Goal: Task Accomplishment & Management: Use online tool/utility

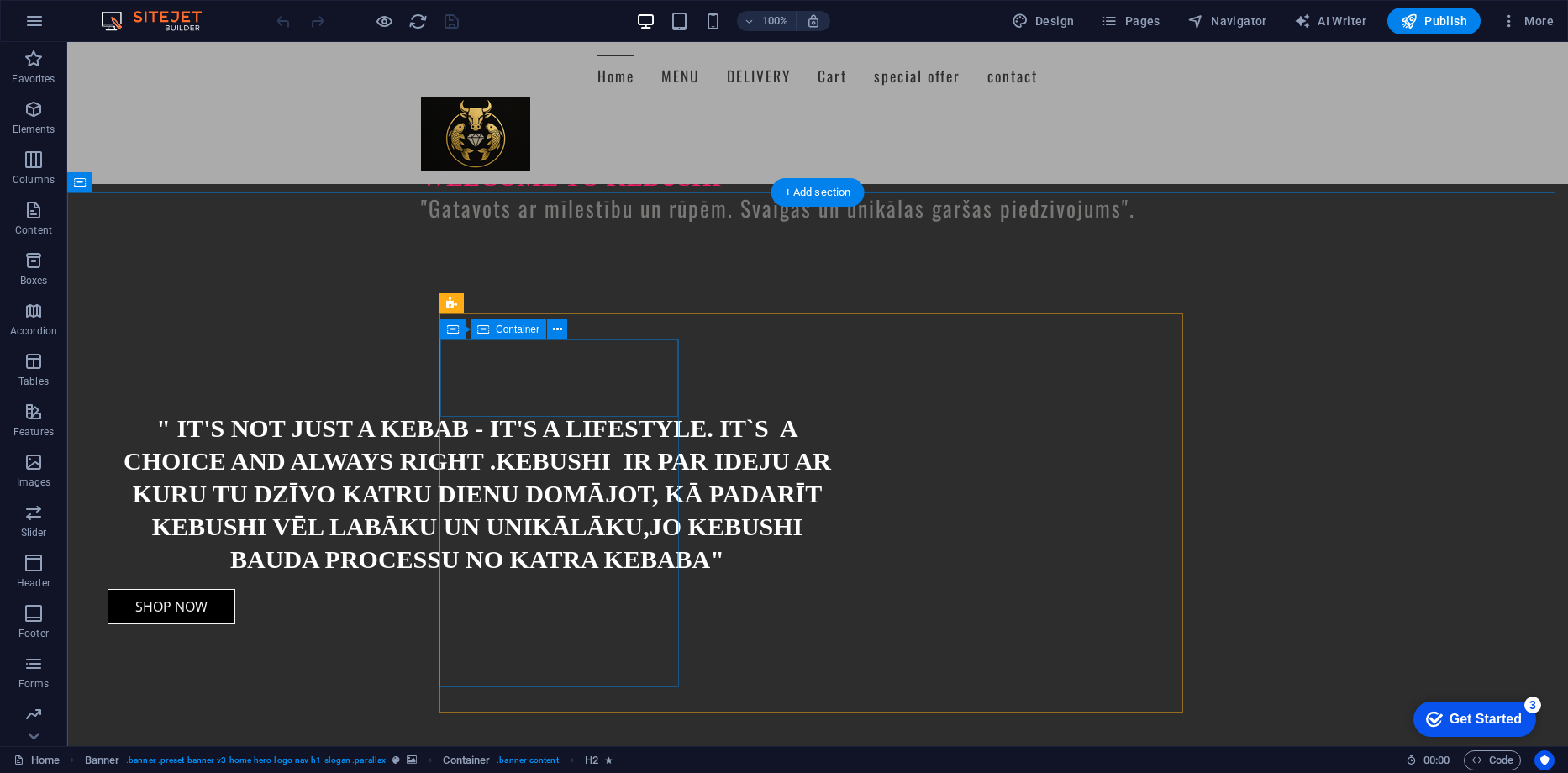
scroll to position [1007, 0]
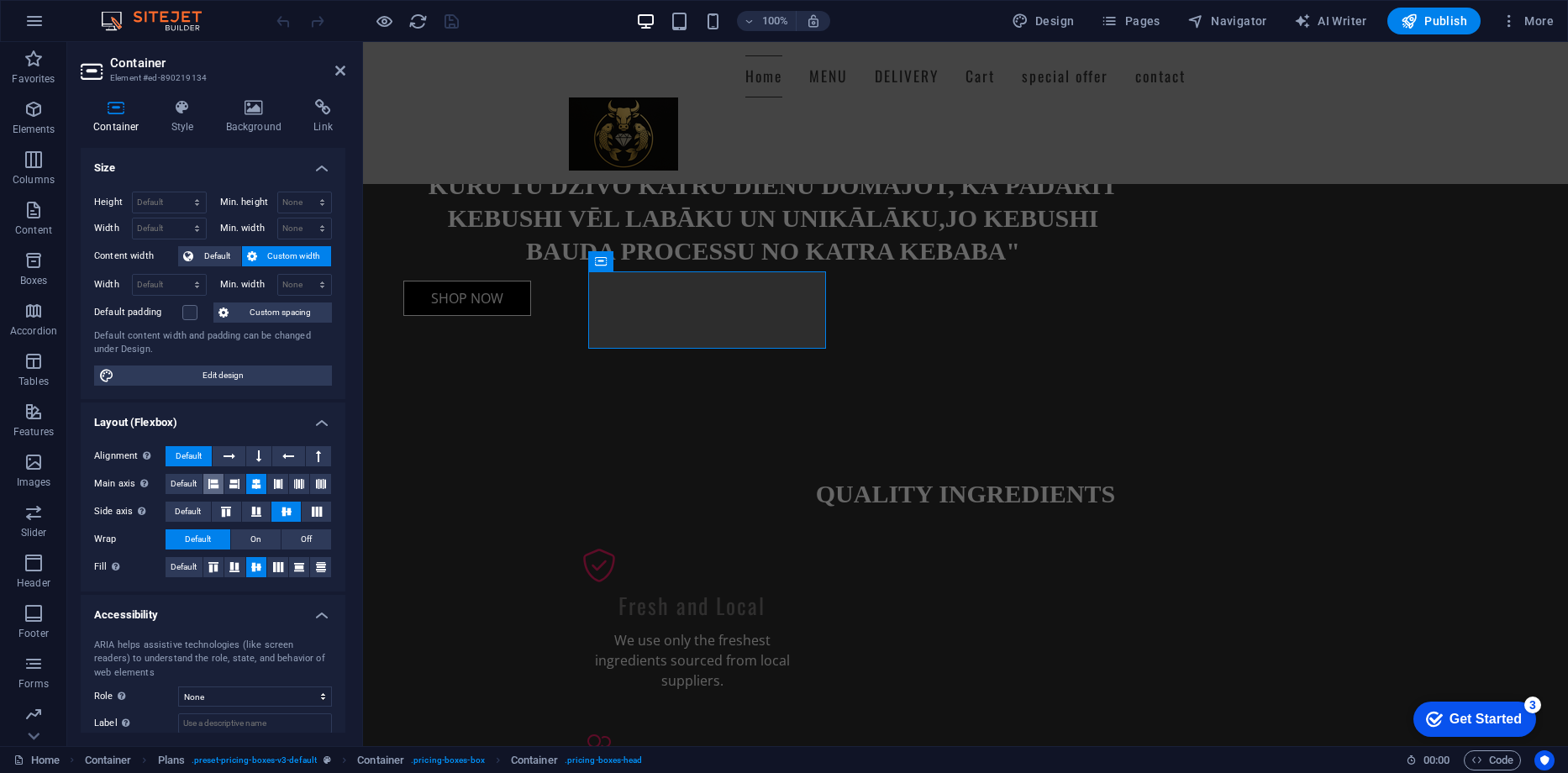
scroll to position [95, 0]
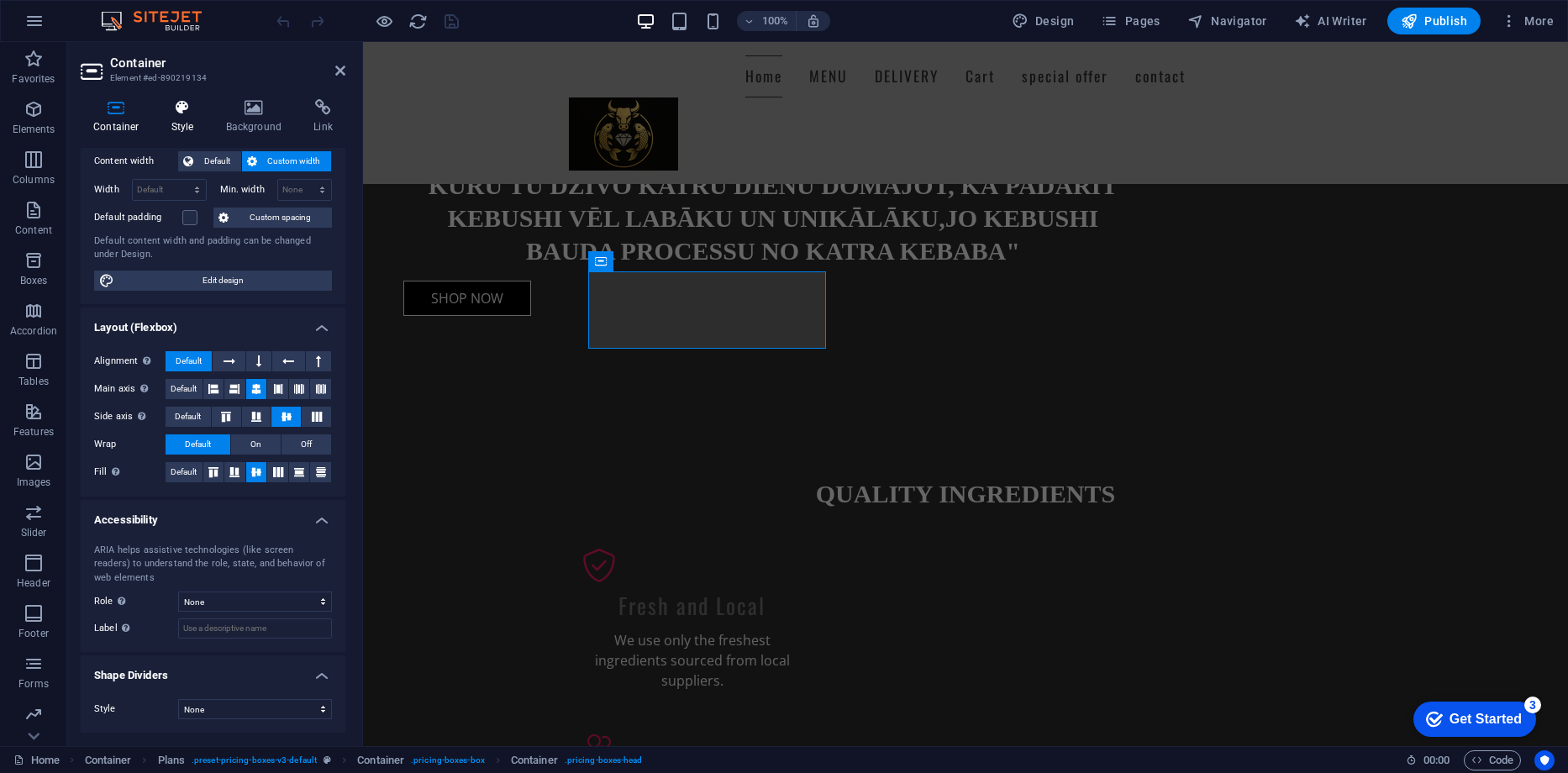
click at [181, 114] on icon at bounding box center [183, 107] width 48 height 17
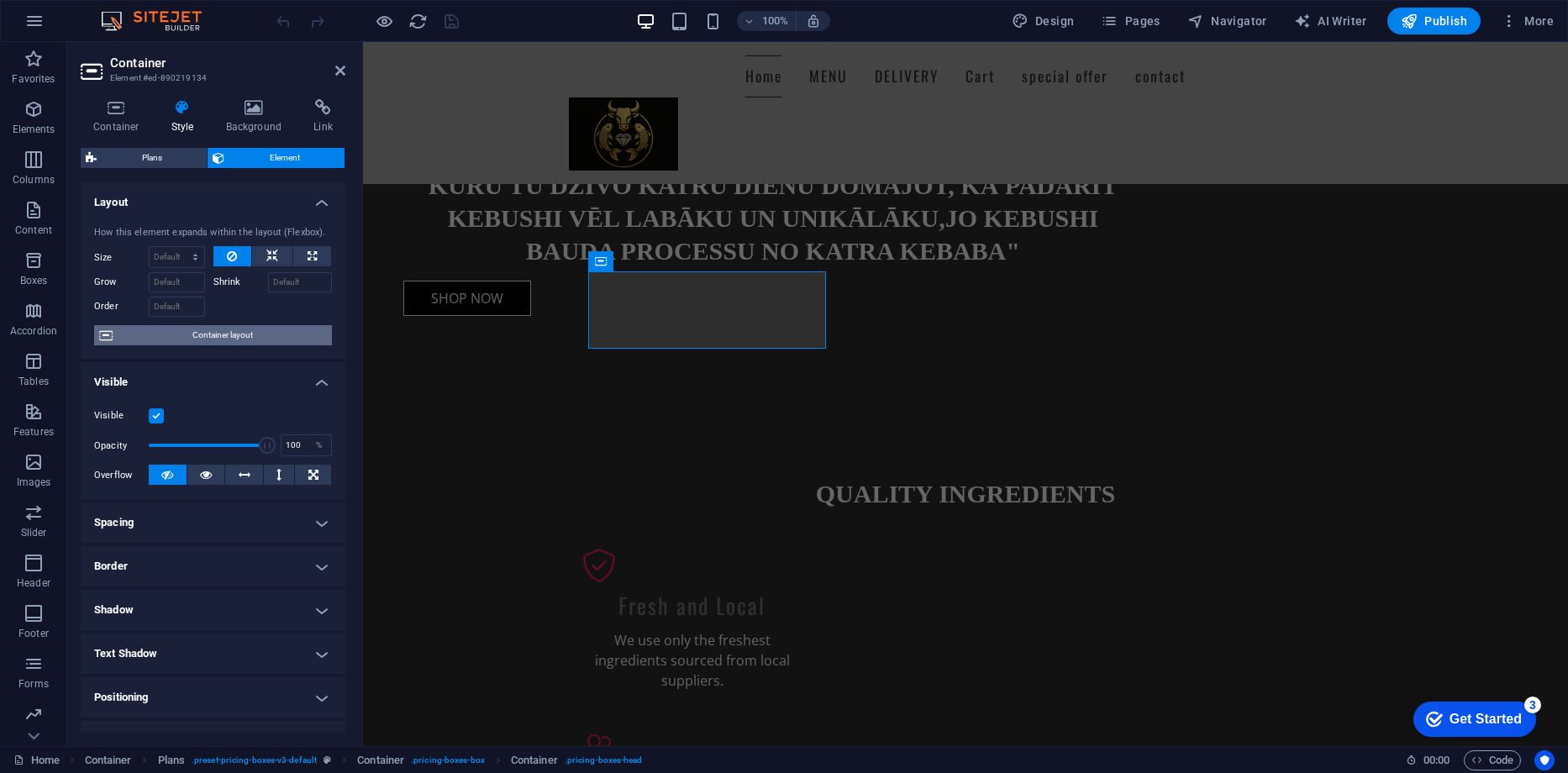
click at [223, 333] on span "Container layout" at bounding box center [222, 335] width 210 height 21
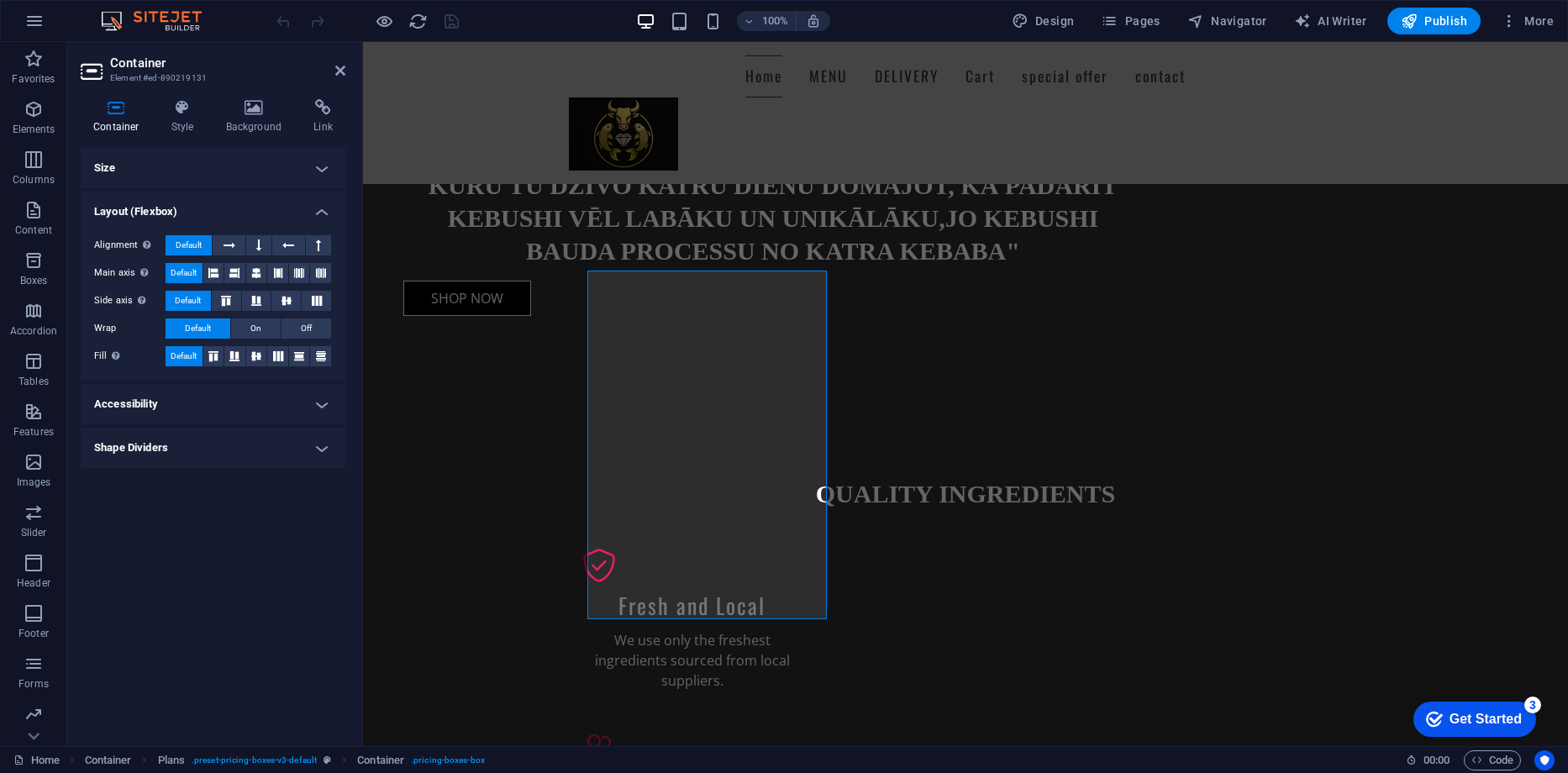
click at [188, 95] on div "Container Style Background Link Size Height Default px rem % vh vw Min. height …" at bounding box center [212, 415] width 292 height 660
click at [188, 110] on icon at bounding box center [183, 107] width 48 height 17
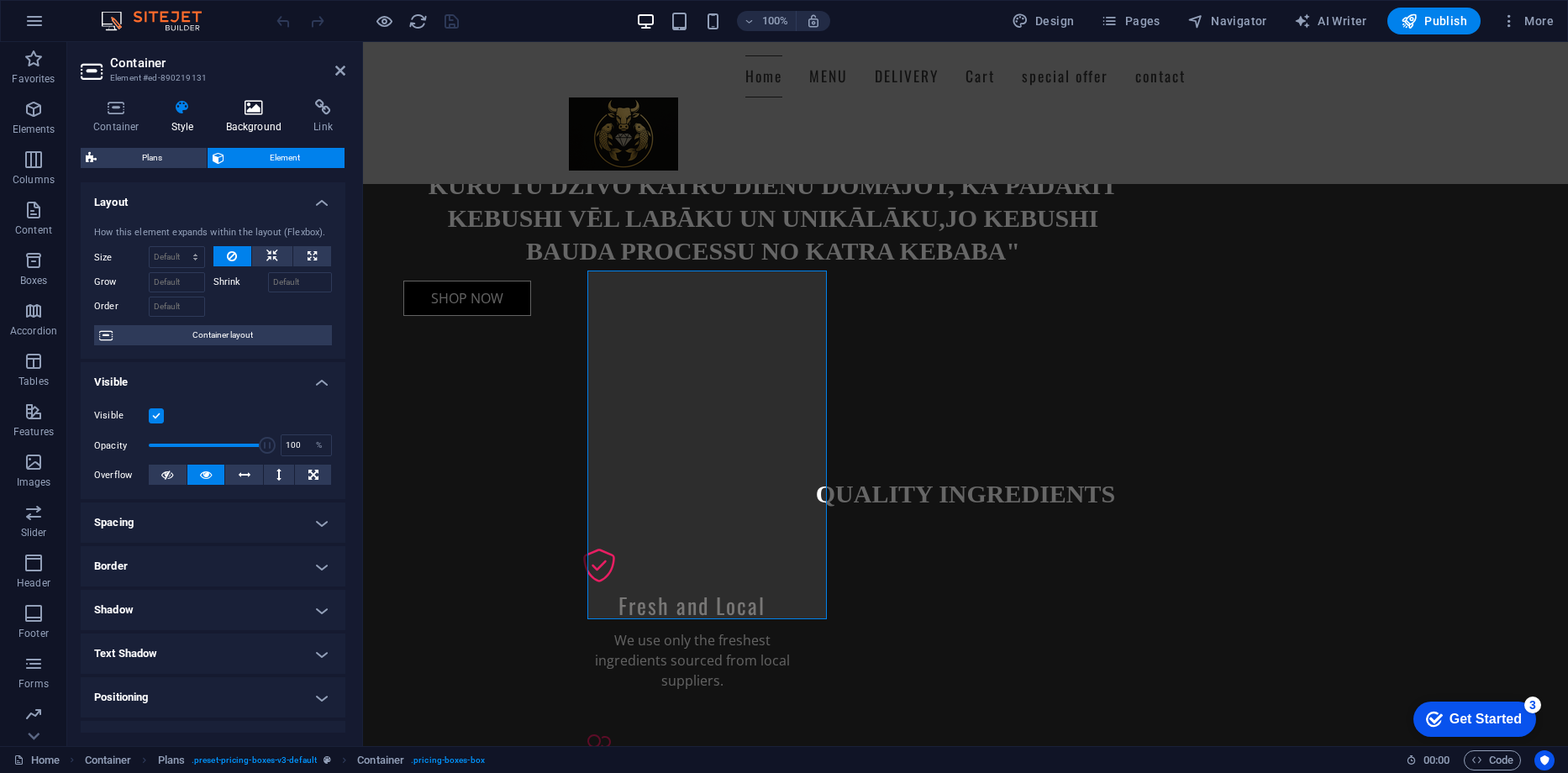
click at [255, 111] on icon at bounding box center [253, 107] width 81 height 17
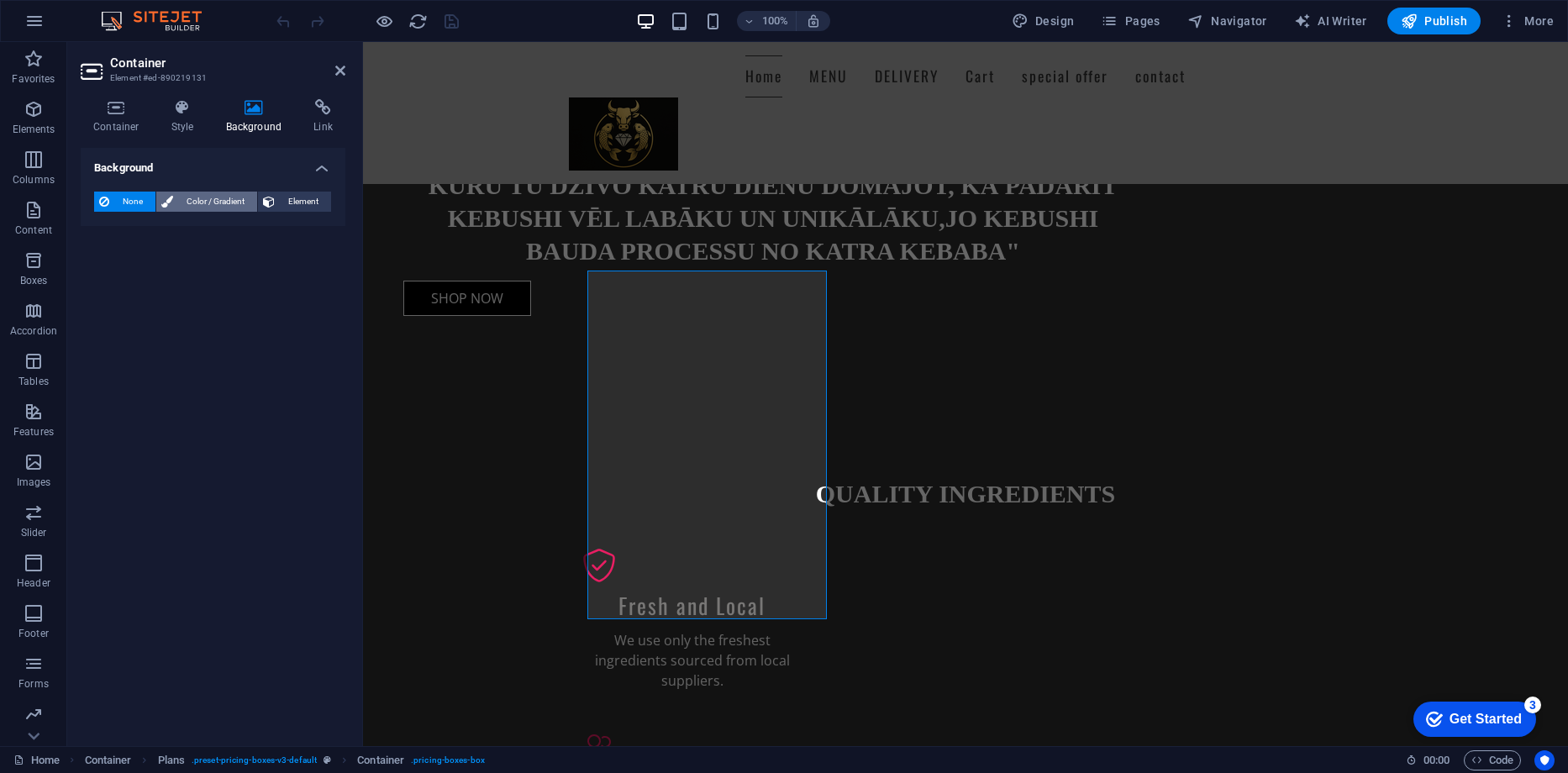
click at [210, 198] on span "Color / Gradient" at bounding box center [215, 201] width 74 height 21
click at [112, 267] on span at bounding box center [104, 268] width 19 height 19
type input "#ffffff"
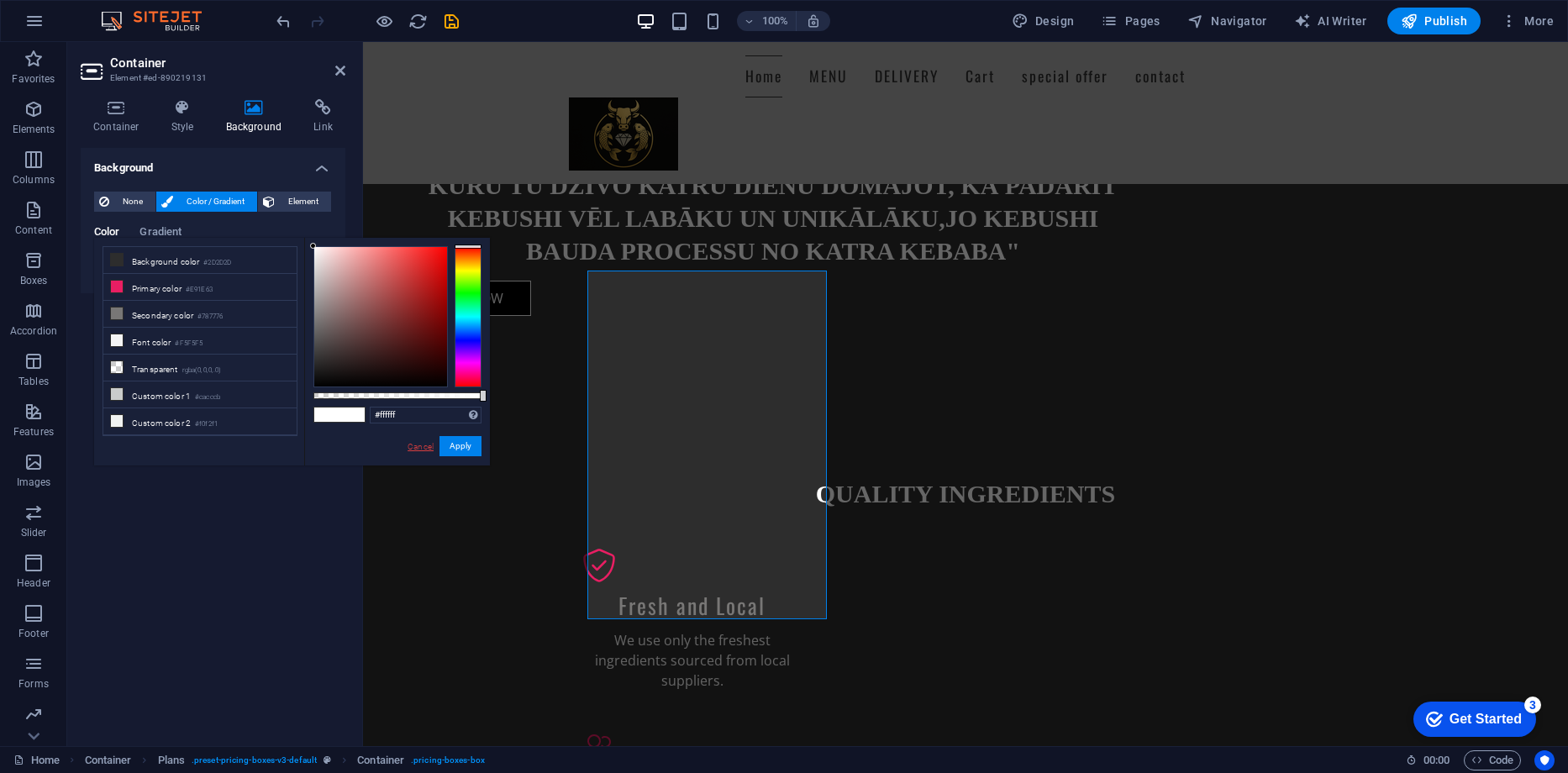
click at [410, 441] on link "Cancel" at bounding box center [420, 447] width 29 height 12
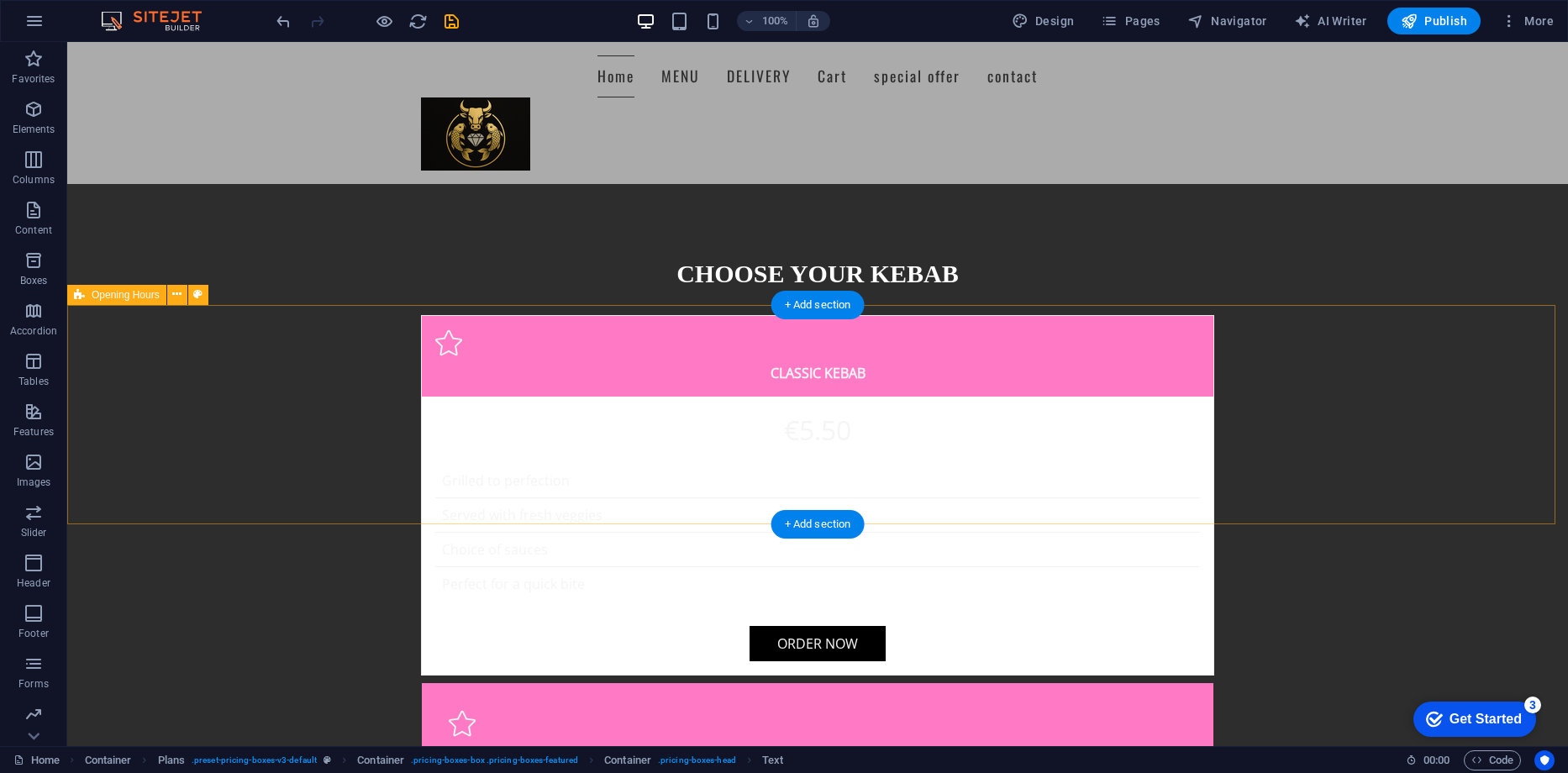
scroll to position [1949, 0]
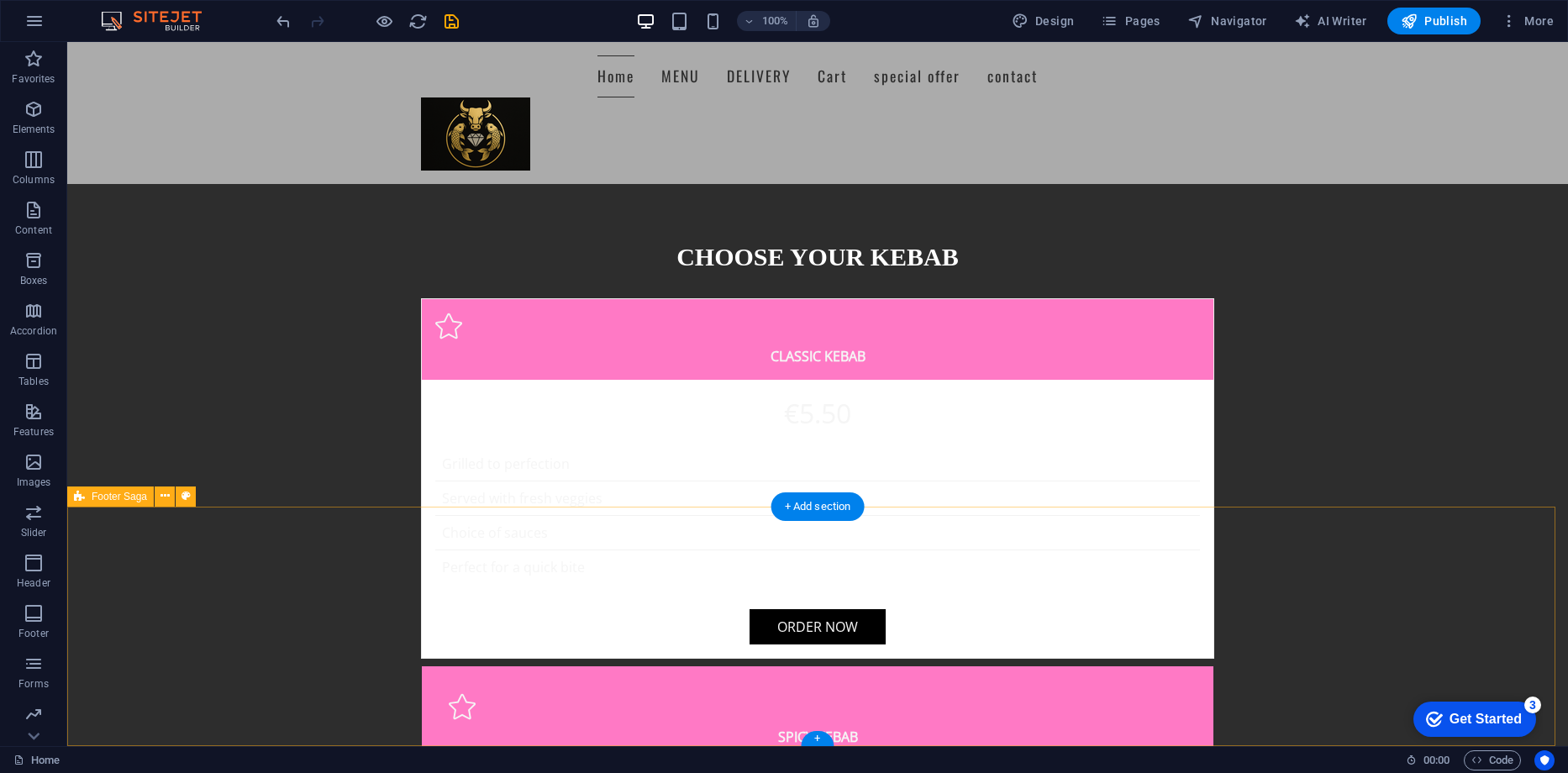
select select "footer"
select select "rem"
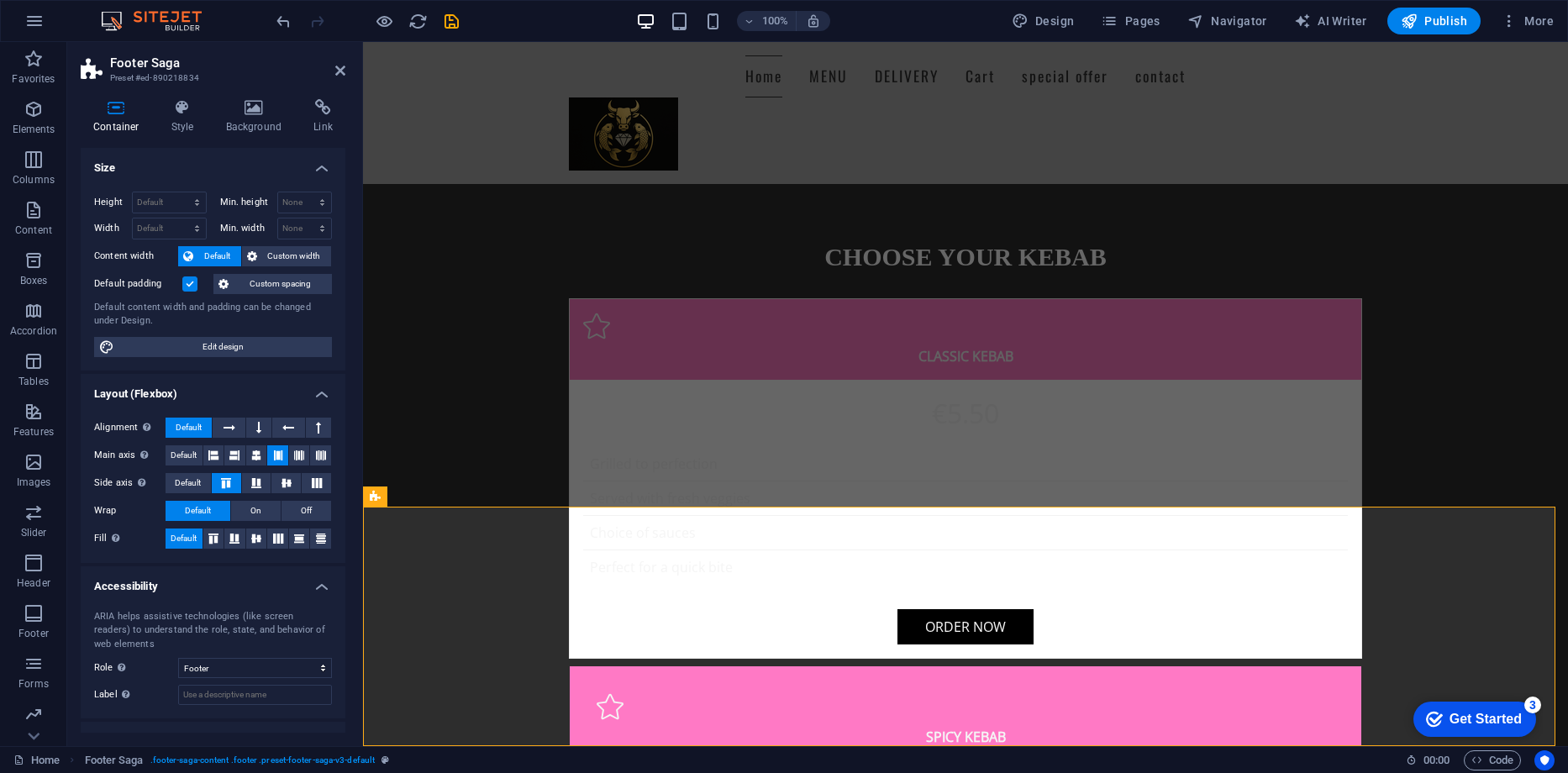
scroll to position [66, 0]
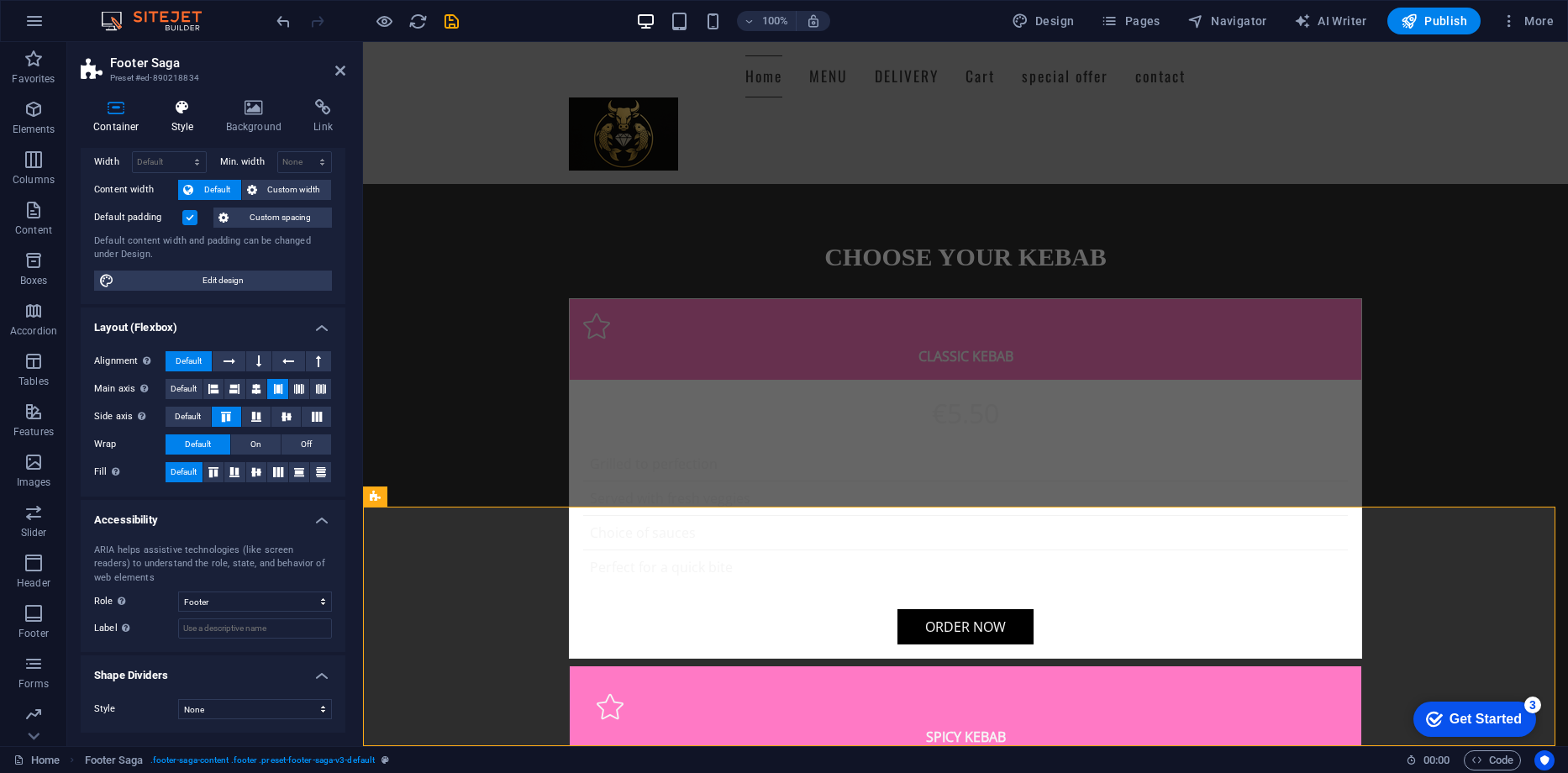
click at [199, 109] on icon at bounding box center [183, 107] width 48 height 17
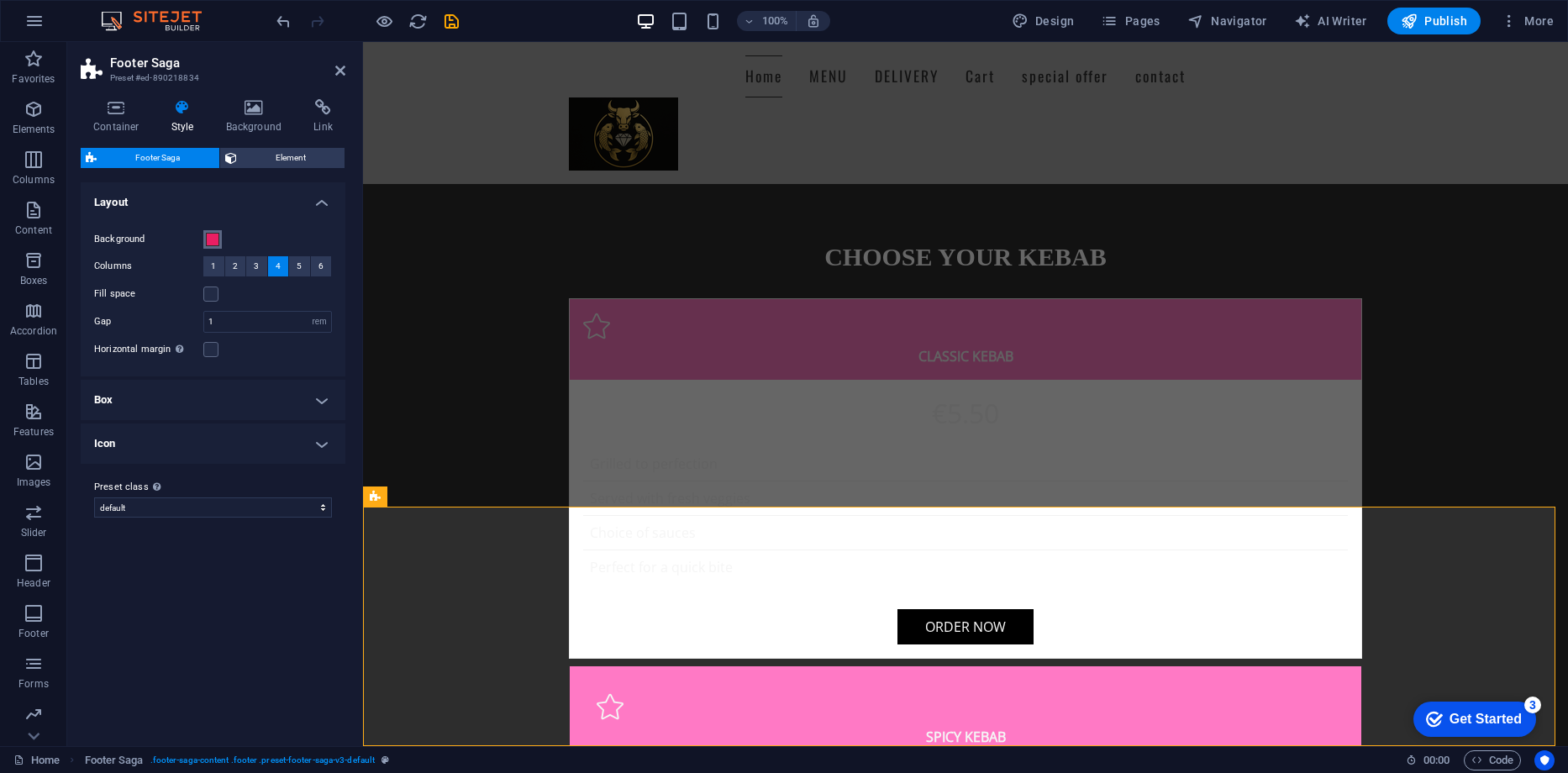
click at [219, 238] on span at bounding box center [212, 239] width 13 height 13
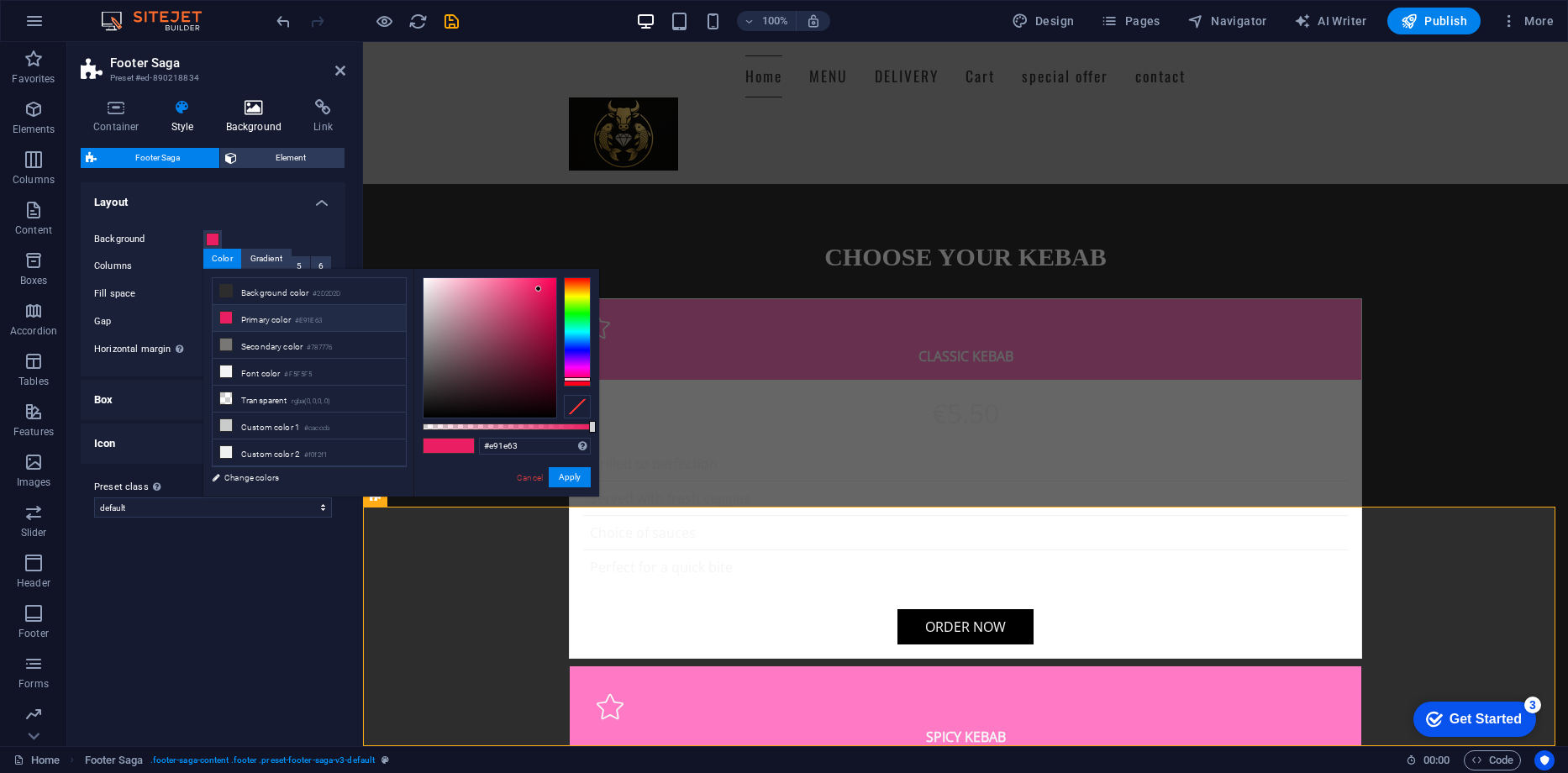
click at [249, 117] on h4 "Background" at bounding box center [257, 117] width 88 height 36
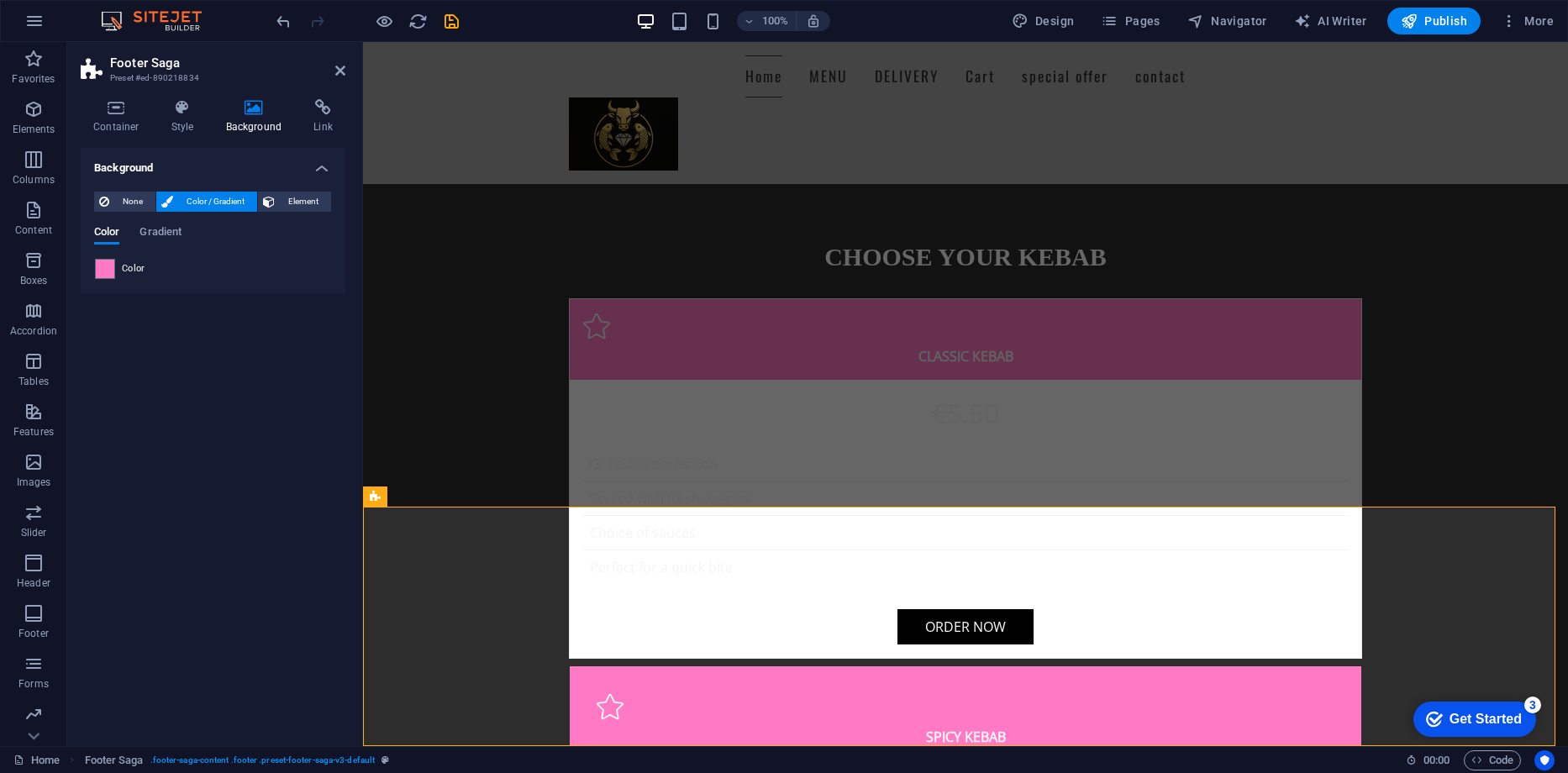
click at [130, 267] on span "Color" at bounding box center [134, 268] width 23 height 13
click at [109, 268] on span at bounding box center [104, 268] width 19 height 19
type input "#ff79c5"
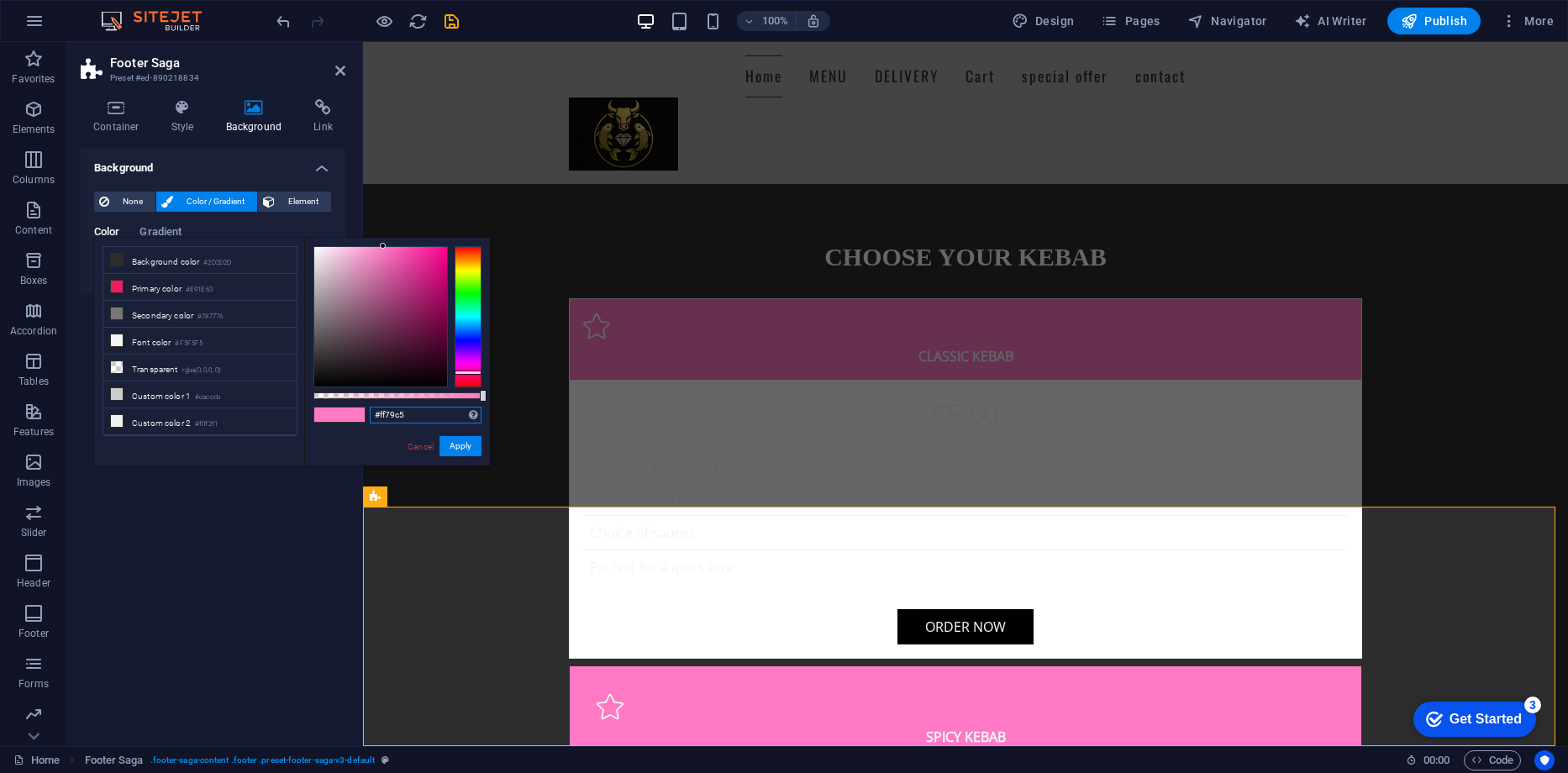
drag, startPoint x: 413, startPoint y: 415, endPoint x: 341, endPoint y: 414, distance: 72.0
click at [341, 414] on div "#ff79c5 Supported formats #0852ed rgb(8, 82, 237) rgba(8, 82, 237, 90%) hsv(221…" at bounding box center [397, 473] width 186 height 471
click at [443, 128] on div "Home MENU DELIVERY Cart special offer contact" at bounding box center [965, 112] width 1205 height 142
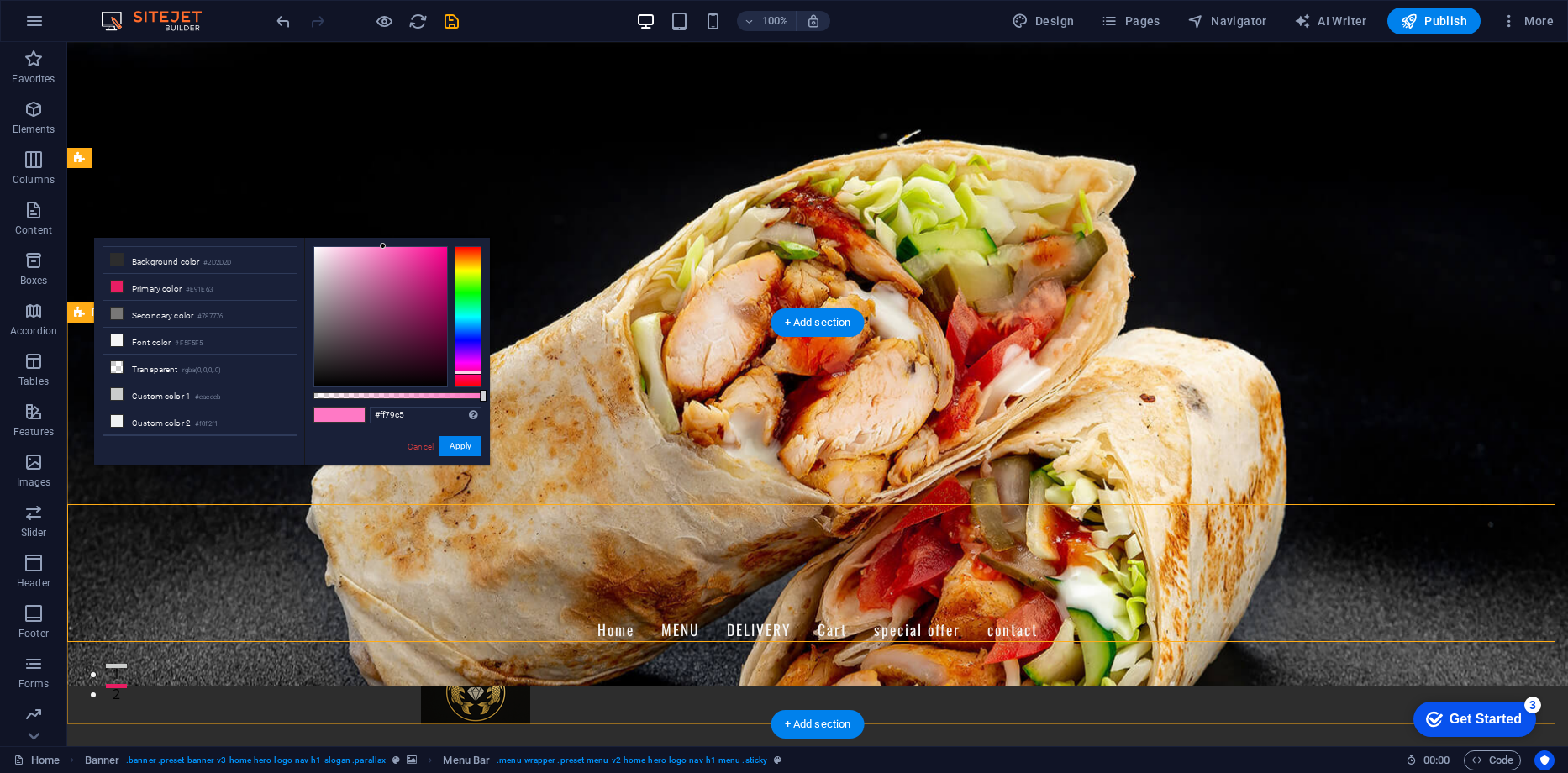
scroll to position [0, 0]
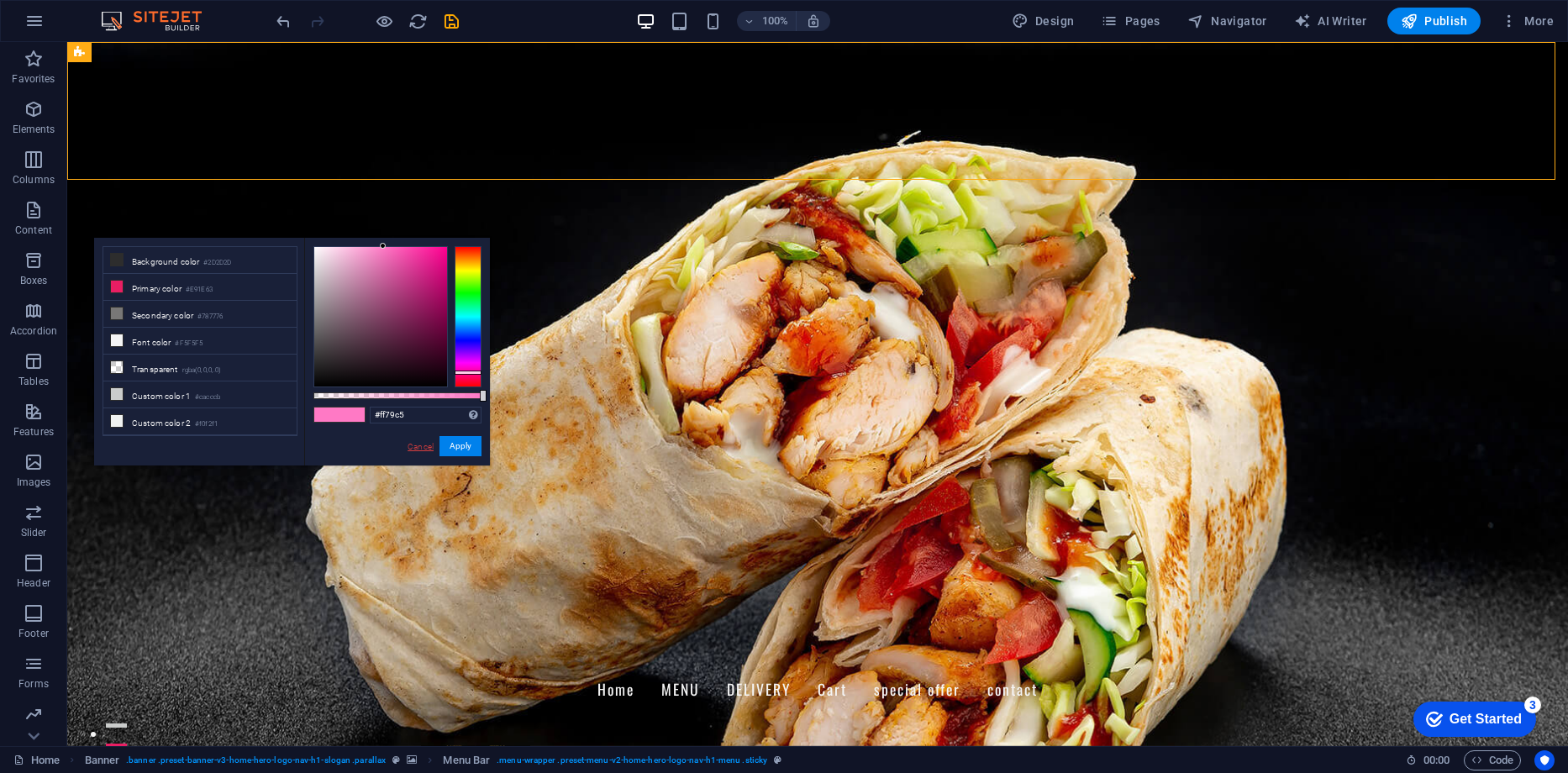
click at [418, 442] on link "Cancel" at bounding box center [420, 447] width 29 height 12
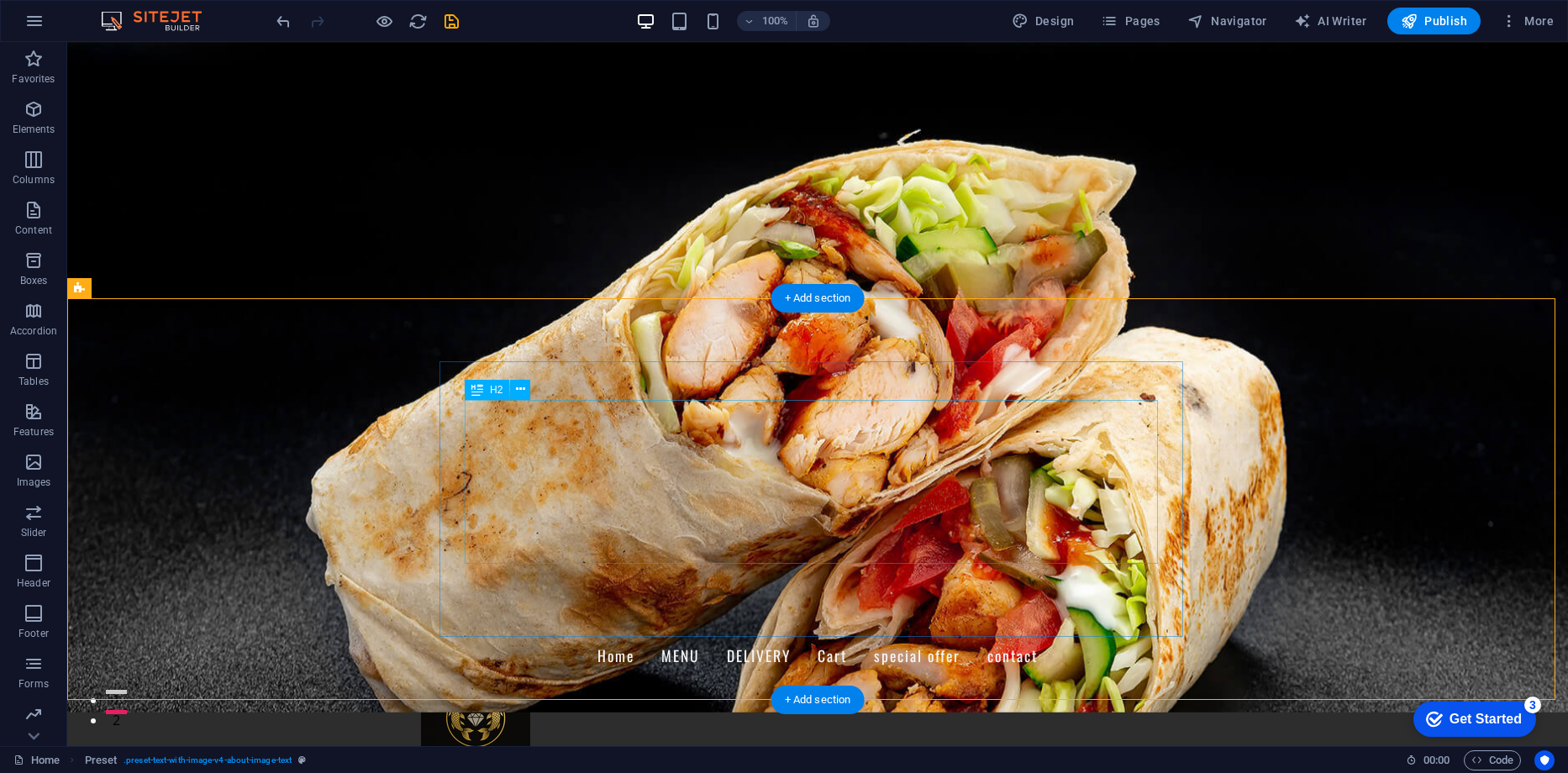
scroll to position [84, 0]
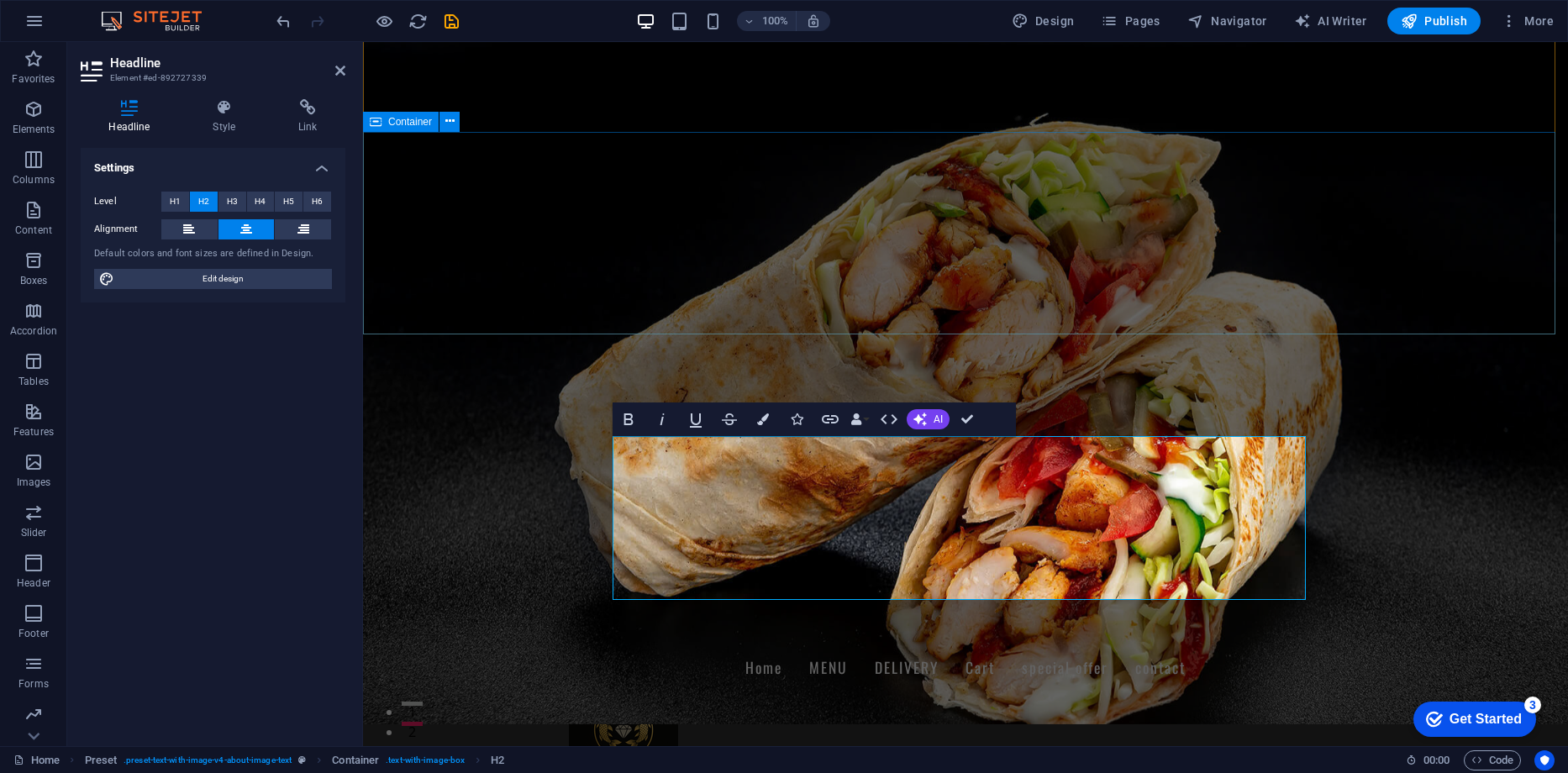
scroll to position [0, 0]
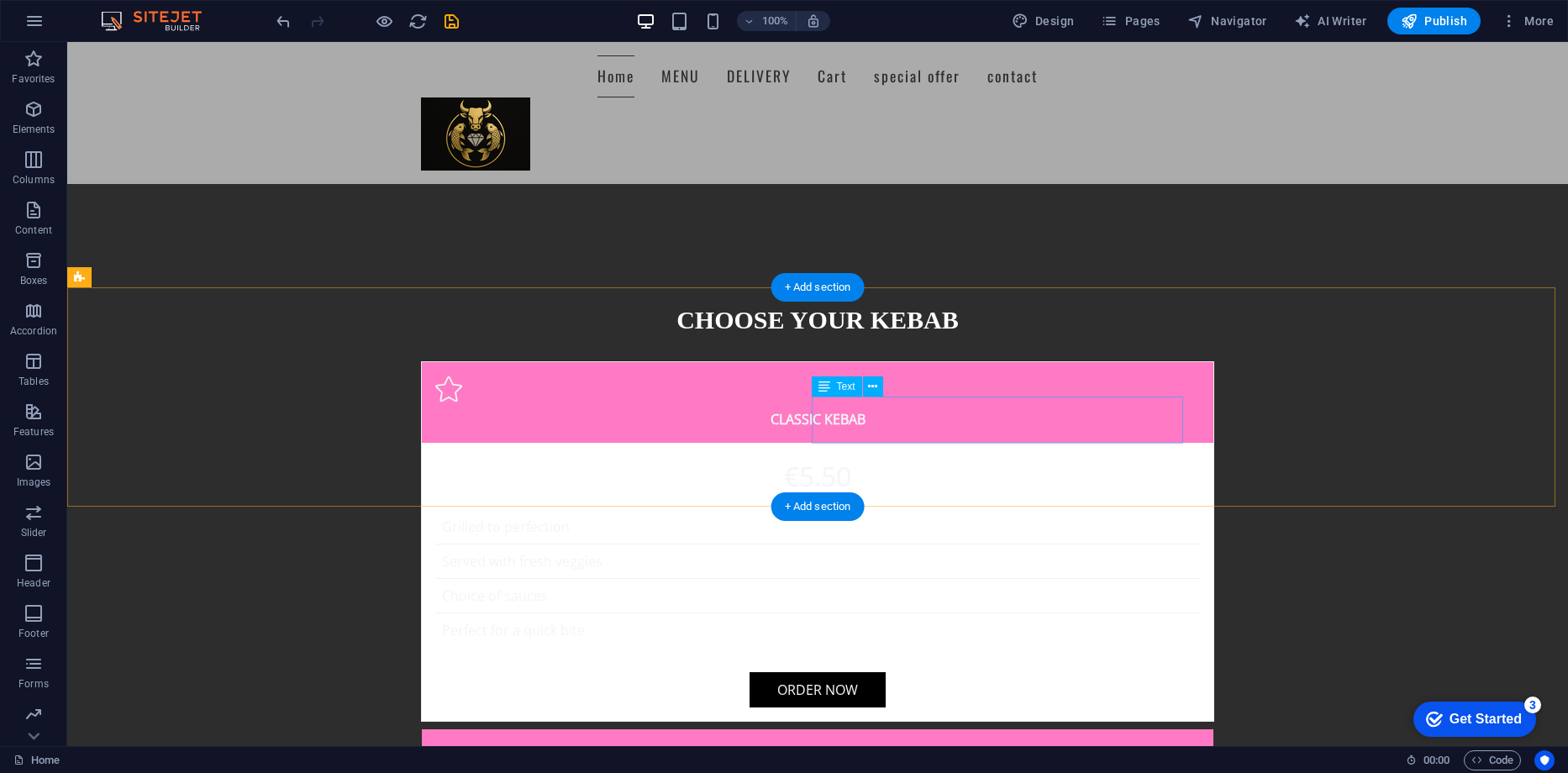
scroll to position [1949, 0]
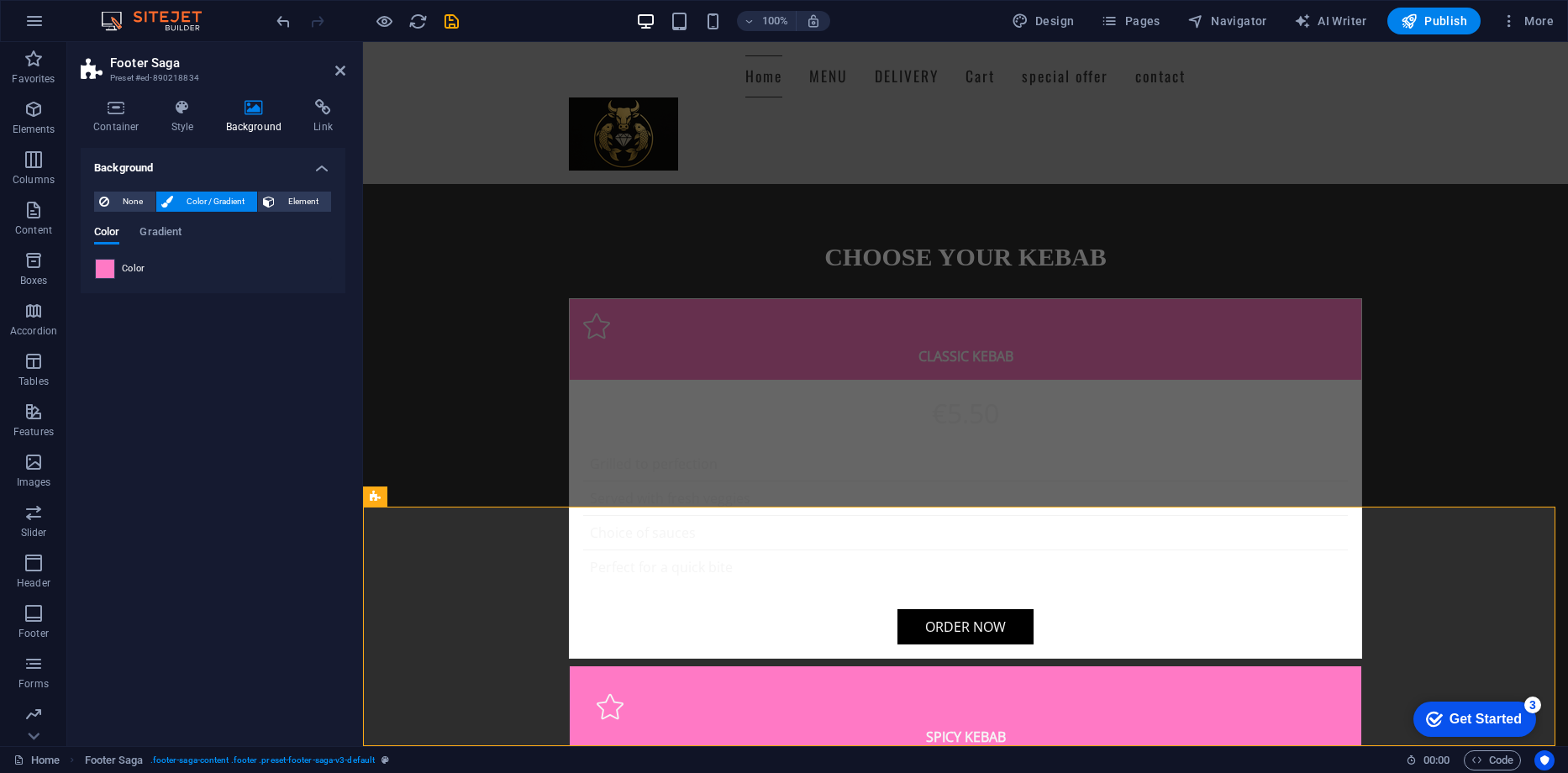
click at [104, 267] on span at bounding box center [104, 268] width 19 height 19
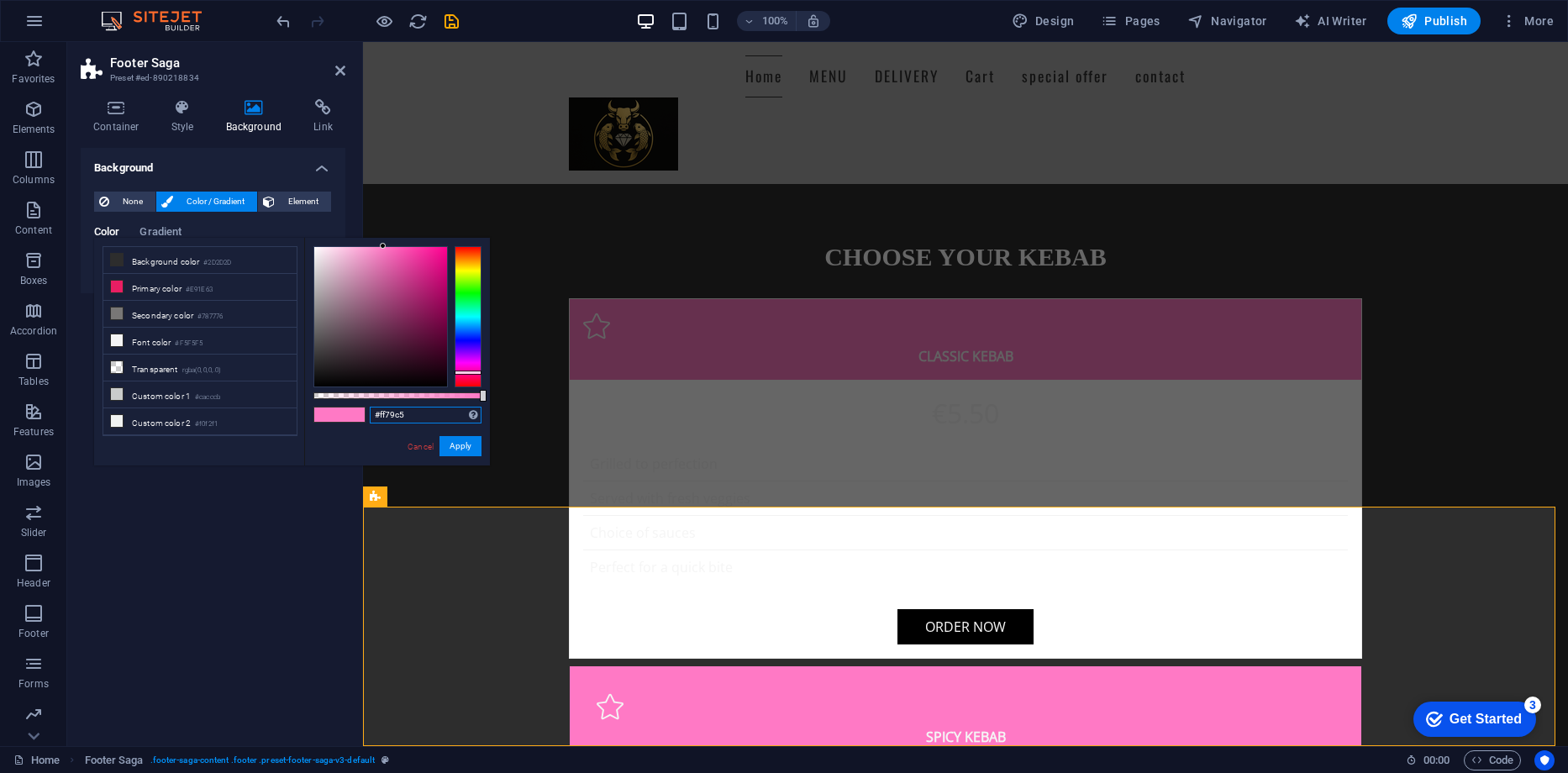
drag, startPoint x: 419, startPoint y: 413, endPoint x: 332, endPoint y: 411, distance: 87.0
click at [332, 411] on div "#ff79c5 Supported formats #0852ed rgb(8, 82, 237) rgba(8, 82, 237, 90%) hsv(221…" at bounding box center [397, 473] width 186 height 471
click at [410, 413] on input "#ff79c5" at bounding box center [425, 415] width 111 height 17
drag, startPoint x: 410, startPoint y: 413, endPoint x: 359, endPoint y: 413, distance: 51.0
click at [359, 413] on div "#ff79c5 Supported formats #0852ed rgb(8, 82, 237) rgba(8, 82, 237, 90%) hsv(221…" at bounding box center [397, 473] width 186 height 471
